Goal: Find specific page/section: Find specific page/section

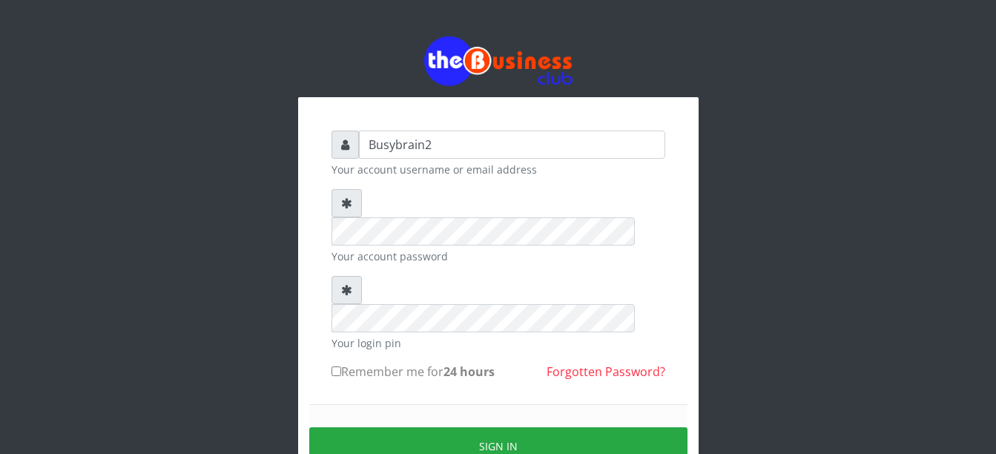
drag, startPoint x: 531, startPoint y: 383, endPoint x: 531, endPoint y: 340, distance: 43.0
click at [531, 427] on button "Sign in" at bounding box center [498, 446] width 378 height 38
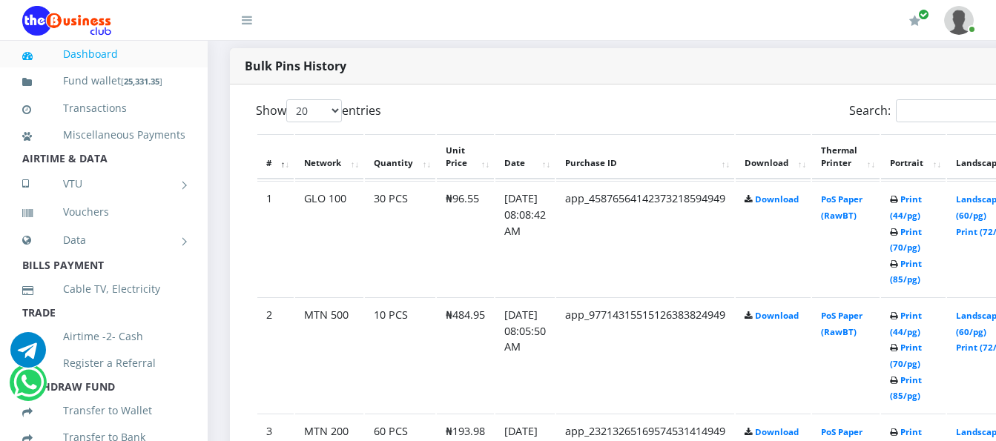
click at [863, 195] on td "PoS Paper (RawBT)" at bounding box center [845, 238] width 67 height 115
click at [856, 194] on link "PoS Paper (RawBT)" at bounding box center [842, 207] width 42 height 27
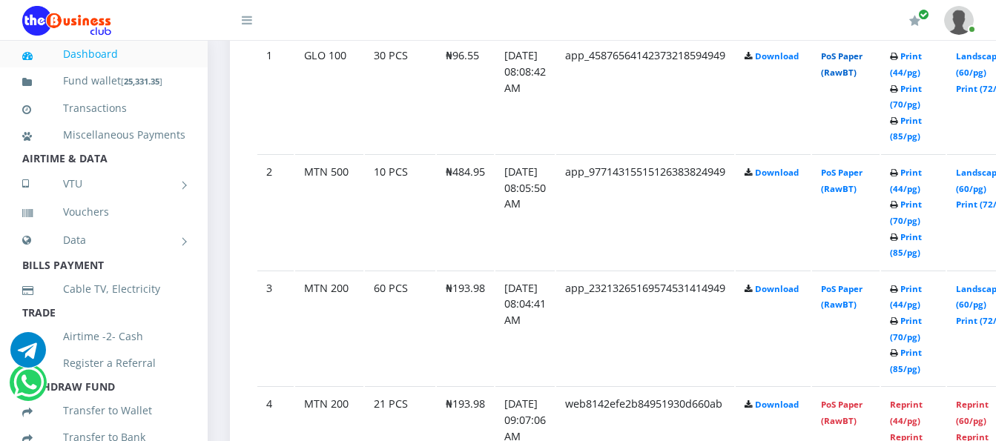
scroll to position [904, 0]
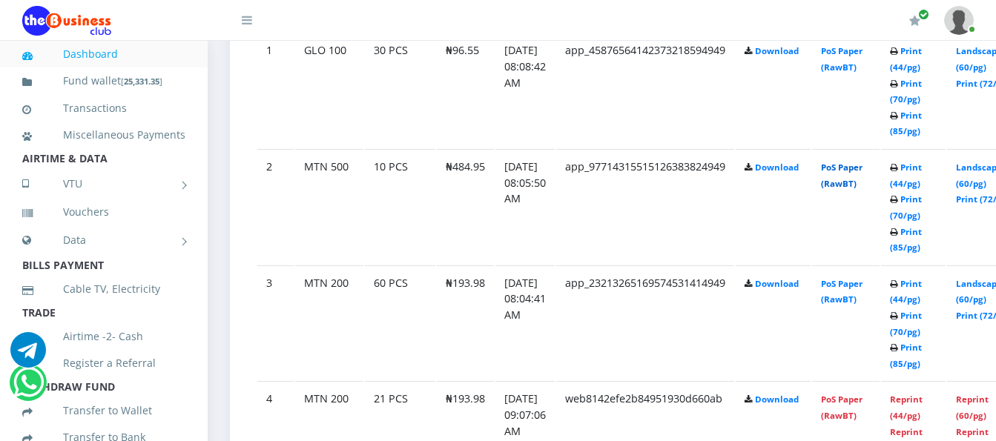
click at [862, 167] on link "PoS Paper (RawBT)" at bounding box center [842, 175] width 42 height 27
click at [861, 278] on link "PoS Paper (RawBT)" at bounding box center [842, 291] width 42 height 27
